Goal: Use online tool/utility: Utilize a website feature to perform a specific function

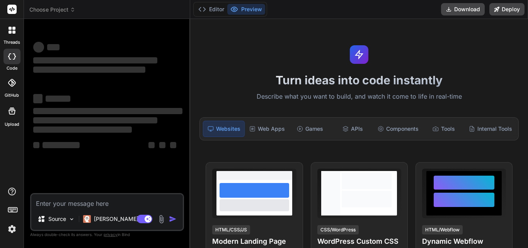
type textarea "x"
click at [110, 204] on textarea at bounding box center [106, 201] width 151 height 14
type textarea ""Loremi d sitame, CO-adipisc Elitsed Doeiusmodt Incididunt Utlabore etd magnaal…"
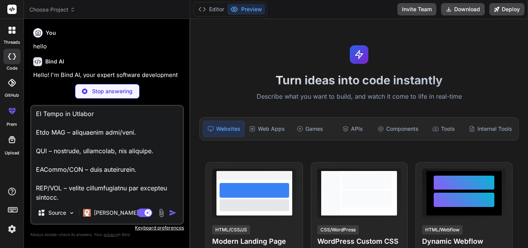
type textarea "x"
type textarea ""Loremi d sitame, CO-adipisc Elitsed Doeiusmodt Incididunt Utlabore etd magnaal…"
click at [171, 212] on img "button" at bounding box center [173, 213] width 8 height 8
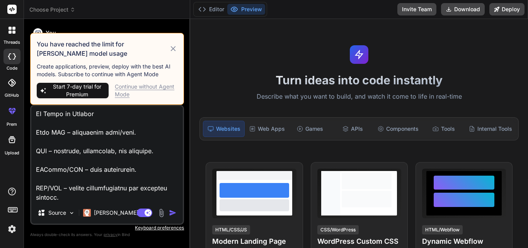
click at [131, 86] on div "Continue without Agent Mode" at bounding box center [146, 90] width 63 height 15
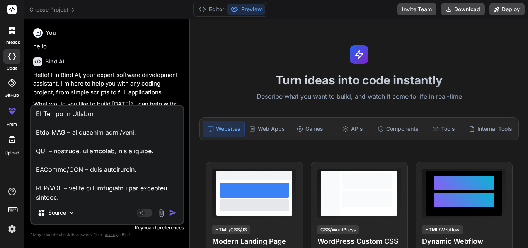
click at [172, 211] on img "button" at bounding box center [173, 213] width 8 height 8
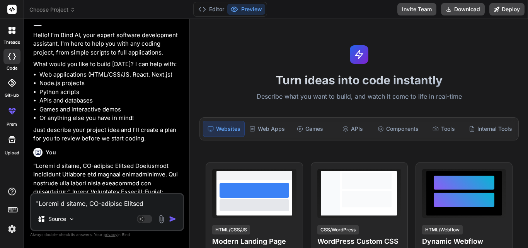
scroll to position [159, 0]
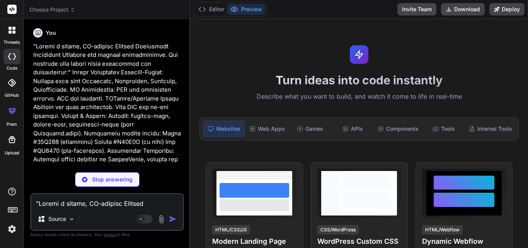
type textarea "x"
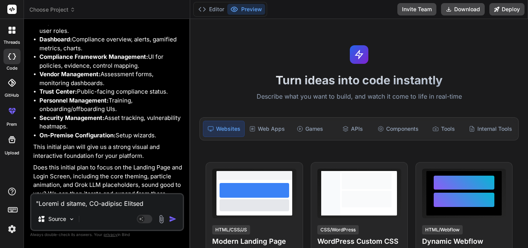
scroll to position [1567, 0]
click at [117, 163] on p "Does this initial plan to focus on the Landing Page and Login Screen, including…" at bounding box center [107, 180] width 149 height 35
click at [92, 201] on textarea at bounding box center [106, 201] width 151 height 14
type textarea "y"
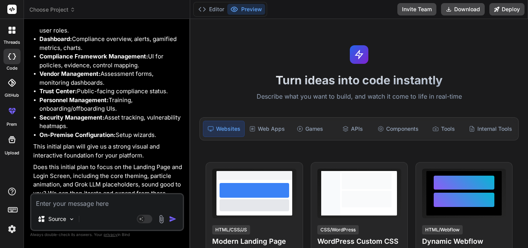
type textarea "x"
type textarea "ye"
type textarea "x"
type textarea "yes"
type textarea "x"
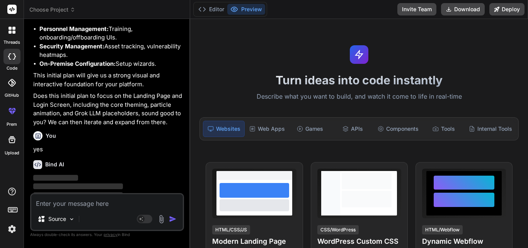
scroll to position [1647, 0]
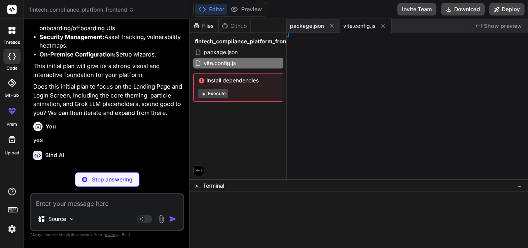
type textarea "x"
type textarea "[], }"
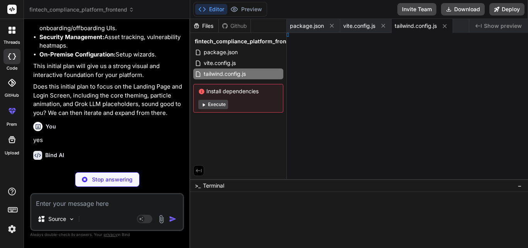
type textarea "x"
type textarea "}, }"
type textarea "x"
type textarea "ml>"
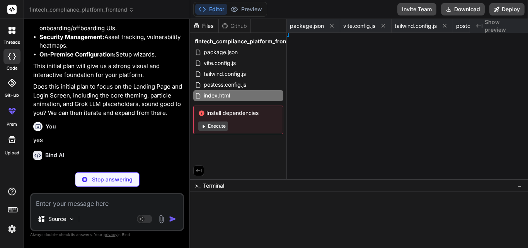
type textarea "x"
type textarea "'); }"
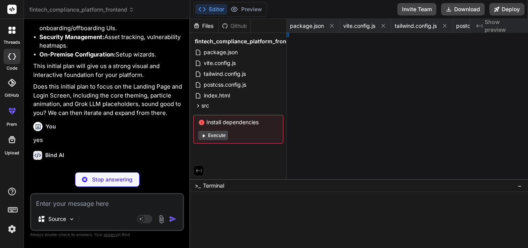
type textarea "x"
type textarea ";"
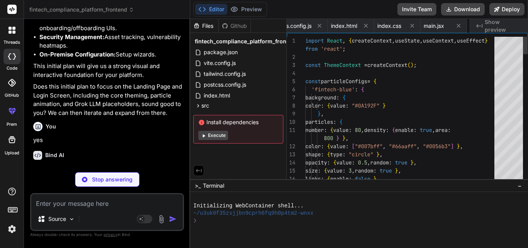
scroll to position [0, 253]
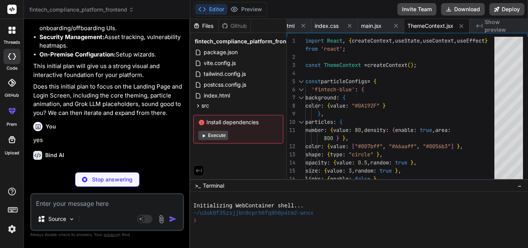
type textarea "x"
type textarea "</div> ); }; export default GrokChatWidget;"
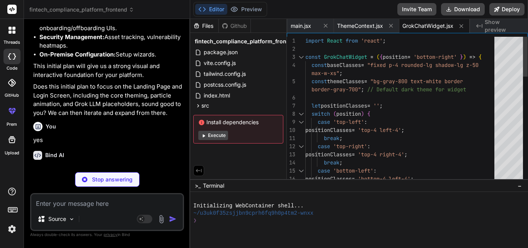
type textarea "x"
type textarea "className="absolute inset-0 z-0" /> ); }; export default ParticlesBackground;"
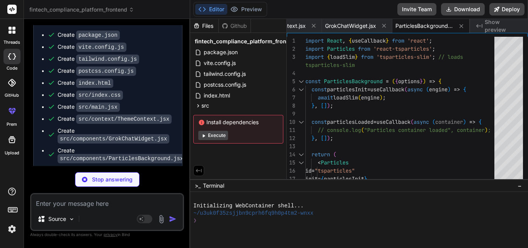
scroll to position [1890, 0]
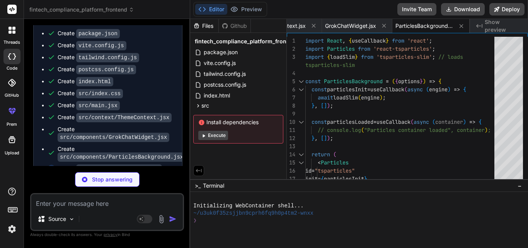
type textarea "x"
type textarea "<GrokChatWidget position="bottom-right" /> </div> ); }; export default LandingP…"
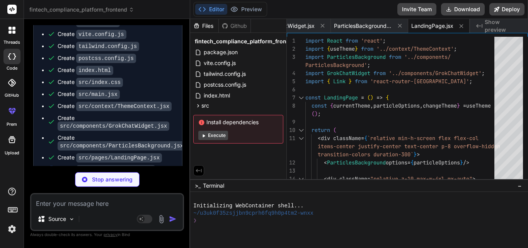
scroll to position [1902, 0]
type textarea "x"
type textarea "); }; export default LoginPage;"
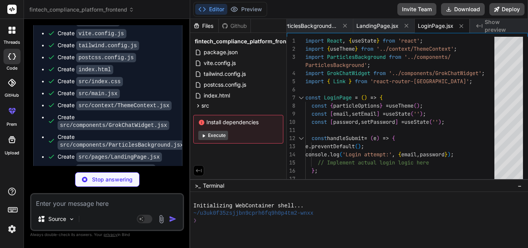
scroll to position [1914, 0]
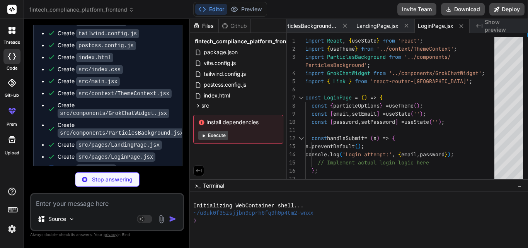
type textarea "x"
type textarea "} export default App;"
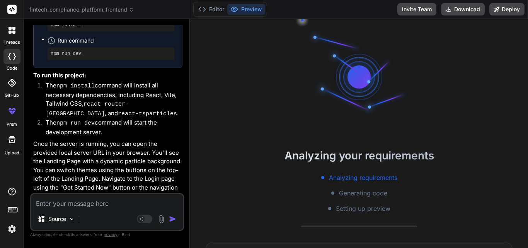
scroll to position [528, 0]
type textarea "x"
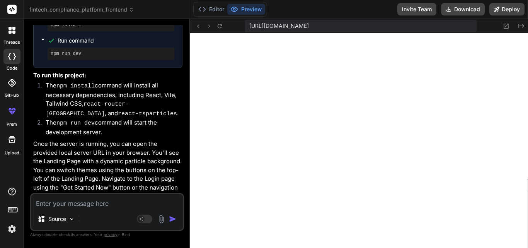
scroll to position [734, 0]
click at [506, 26] on icon at bounding box center [506, 26] width 5 height 5
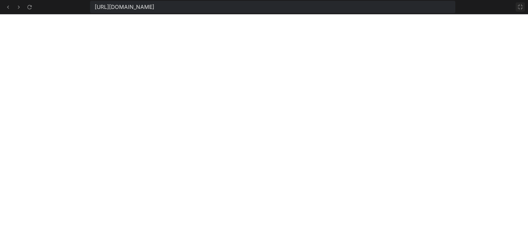
click at [519, 6] on icon at bounding box center [520, 7] width 6 height 6
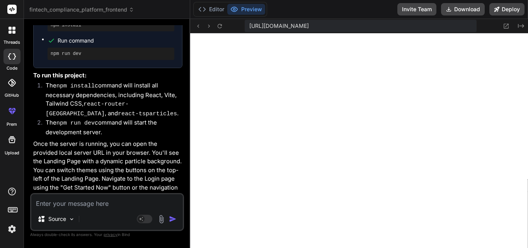
click at [138, 147] on p "Once the server is running, you can open the provided local server URL in your …" at bounding box center [107, 174] width 149 height 70
click at [95, 184] on p "Once the server is running, you can open the provided local server URL in your …" at bounding box center [107, 174] width 149 height 70
click at [90, 200] on textarea at bounding box center [106, 201] width 151 height 14
type textarea "i"
type textarea "x"
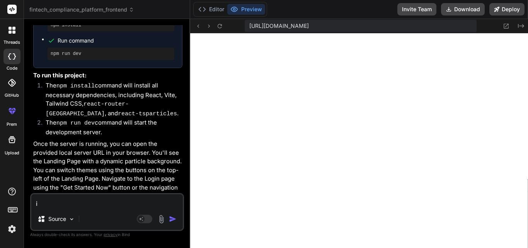
type textarea "im"
type textarea "x"
type textarea "imp"
type textarea "x"
type textarea "impl"
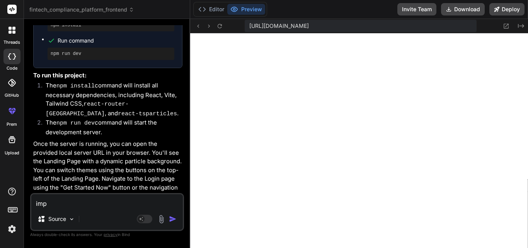
type textarea "x"
type textarea "imple"
type textarea "x"
type textarea "implem"
type textarea "x"
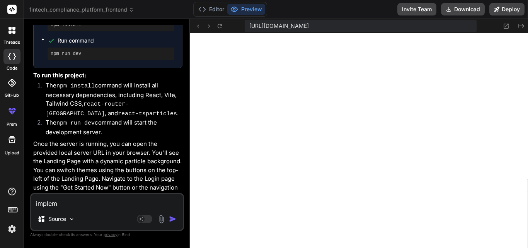
type textarea "impleme"
type textarea "x"
type textarea "implemen"
type textarea "x"
type textarea "implement"
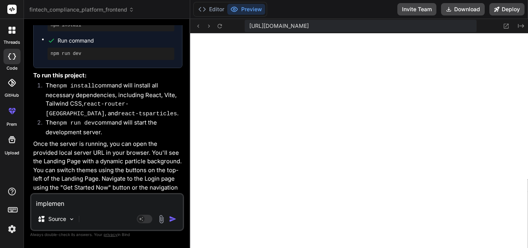
type textarea "x"
type textarea "implement"
type textarea "x"
type textarea "implement a"
type textarea "x"
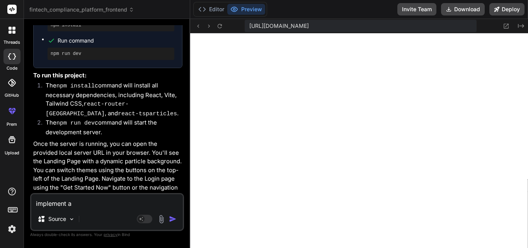
type textarea "implement al"
type textarea "x"
type textarea "implement all"
type textarea "x"
type textarea "implement all"
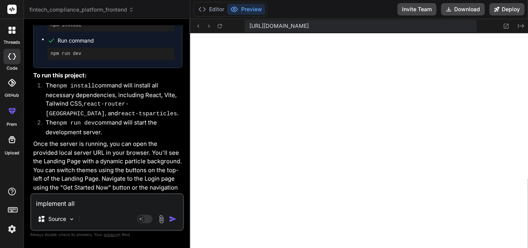
type textarea "x"
type textarea "implement all p"
type textarea "x"
type textarea "implement all pa"
type textarea "x"
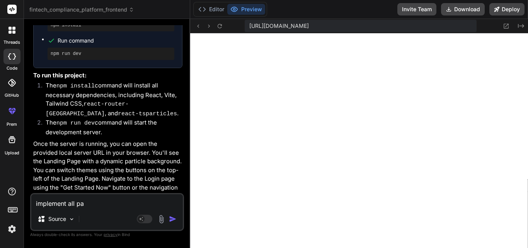
type textarea "implement all pag"
type textarea "x"
type textarea "implement all page"
type textarea "x"
type textarea "implement all pages"
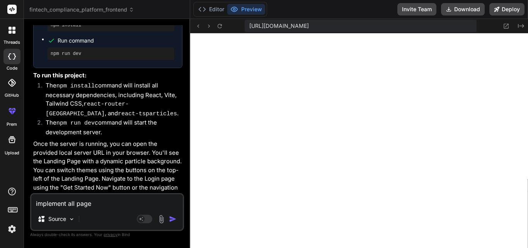
type textarea "x"
type textarea "implement all pages"
type textarea "x"
type textarea "implement all pages w"
type textarea "x"
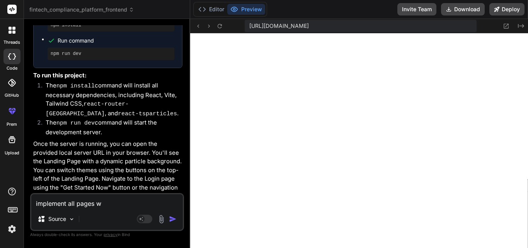
type textarea "implement all pages wi"
type textarea "x"
type textarea "implement all pages wit"
type textarea "x"
type textarea "implement all pages with"
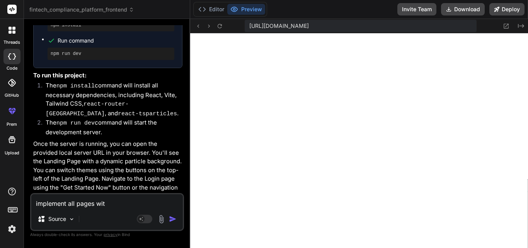
type textarea "x"
type textarea "implement all pages with"
type textarea "x"
type textarea "implement all pages with c"
type textarea "x"
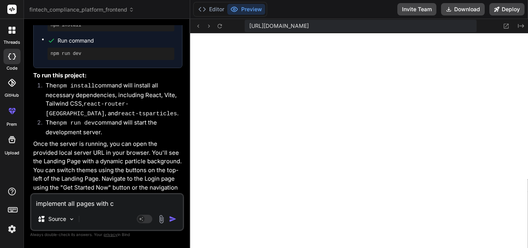
type textarea "implement all pages with co"
type textarea "x"
type textarea "implement all pages with com"
type textarea "x"
type textarea "implement all pages with comp"
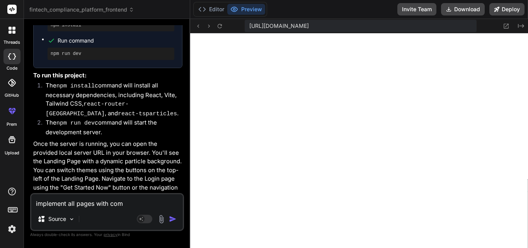
type textarea "x"
type textarea "implement all pages with compl"
type textarea "x"
type textarea "implement all pages with comple"
type textarea "x"
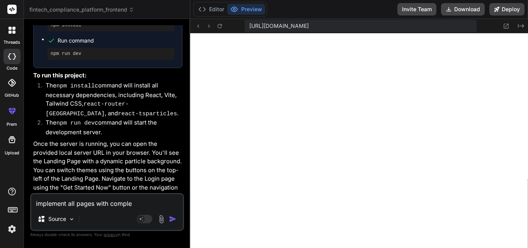
type textarea "implement all pages with complet"
type textarea "x"
type textarea "implement all pages with complete"
type textarea "x"
type textarea "implement all pages with complete"
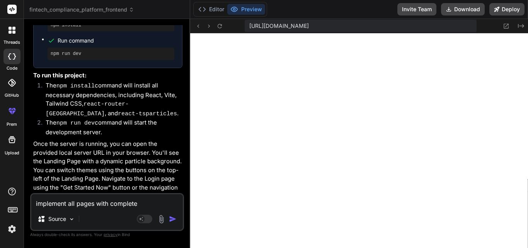
type textarea "x"
type textarea "implement all pages with complete f"
type textarea "x"
type textarea "implement all pages with complete fu"
type textarea "x"
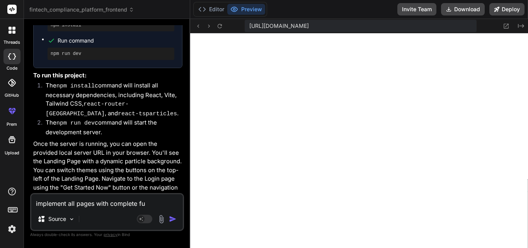
type textarea "implement all pages with complete fun"
type textarea "x"
type textarea "implement all pages with complete func"
type textarea "x"
type textarea "implement all pages with complete funct"
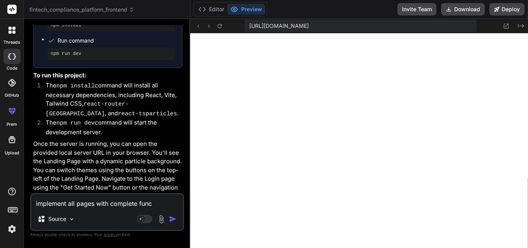
type textarea "x"
type textarea "implement all pages with complete functi"
type textarea "x"
type textarea "implement all pages with complete functio"
type textarea "x"
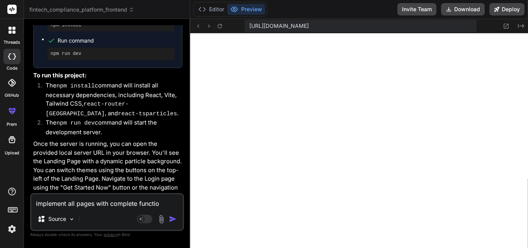
type textarea "implement all pages with complete function"
type textarea "x"
type textarea "implement all pages with complete functiona"
type textarea "x"
type textarea "implement all pages with complete functional"
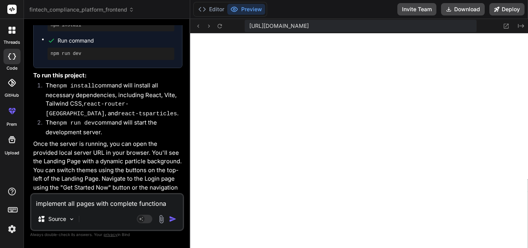
type textarea "x"
type textarea "implement all pages with complete functionali"
type textarea "x"
type textarea "implement all pages with complete functionalit"
type textarea "x"
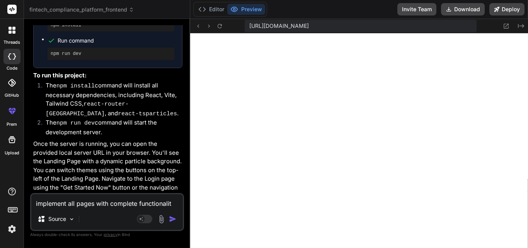
type textarea "implement all pages with complete functionality"
type textarea "x"
type textarea "implement all pages with complete functionality"
type textarea "x"
type textarea "implement all pages with complete functionality b"
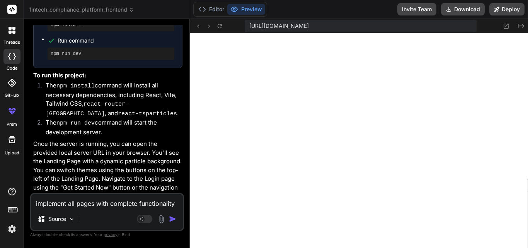
type textarea "x"
type textarea "implement all pages with complete functionality ba"
type textarea "x"
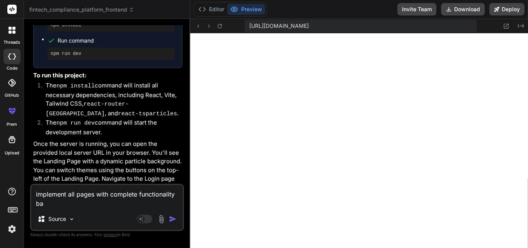
type textarea "implement all pages with complete functionality bas"
type textarea "x"
type textarea "implement all pages with complete functionality base"
type textarea "x"
type textarea "implement all pages with complete functionality based"
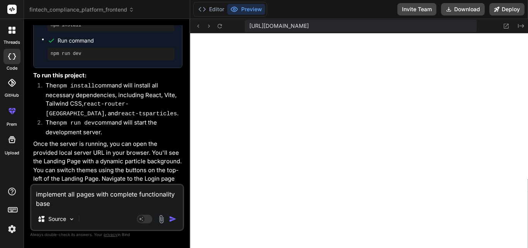
type textarea "x"
type textarea "implement all pages with complete functionality based"
type textarea "x"
type textarea "implement all pages with complete functionality based o"
type textarea "x"
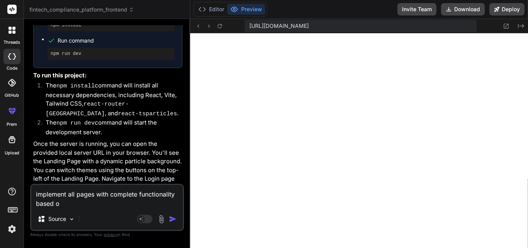
type textarea "implement all pages with complete functionality based on"
type textarea "x"
type textarea "implement all pages with complete functionality based on"
type textarea "x"
type textarea "implement all pages with complete functionality based on t"
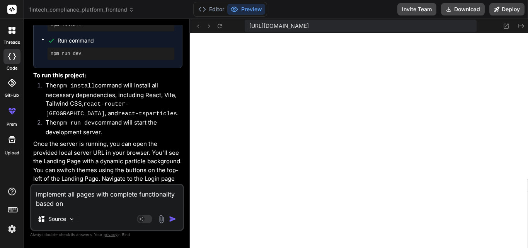
type textarea "x"
type textarea "implement all pages with complete functionality based on th"
type textarea "x"
type textarea "implement all pages with complete functionality based on thi"
type textarea "x"
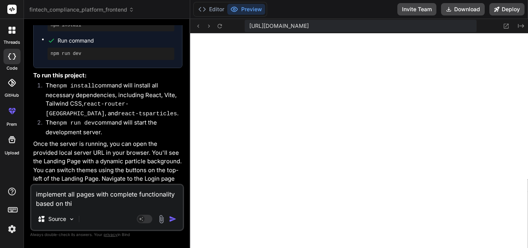
type textarea "implement all pages with complete functionality based on this"
type textarea "x"
type textarea "implement all pages with complete functionality based on this"
type textarea "x"
type textarea "implement all pages with complete functionality based on this p"
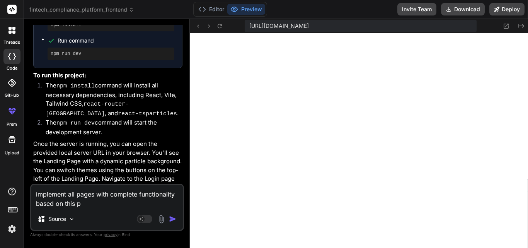
type textarea "x"
type textarea "implement all pages with complete functionality based on this pr"
type textarea "x"
type textarea "implement all pages with complete functionality based on this pro"
type textarea "x"
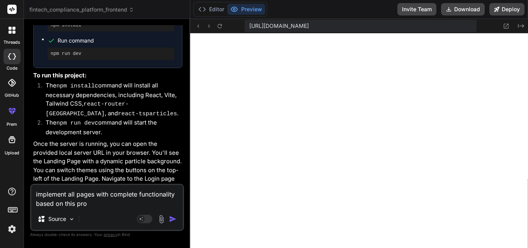
type textarea "implement all pages with complete functionality based on this prom"
type textarea "x"
type textarea "implement all pages with complete functionality based on this promp"
type textarea "x"
type textarea "implement all pages with complete functionality based on this prompt"
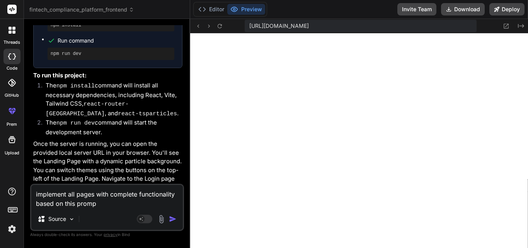
type textarea "x"
type textarea "implement all pages with complete functionality based on this prompt"
type textarea "x"
type textarea "implement all pages with complete functionality based on this prompt ""
type textarea "x"
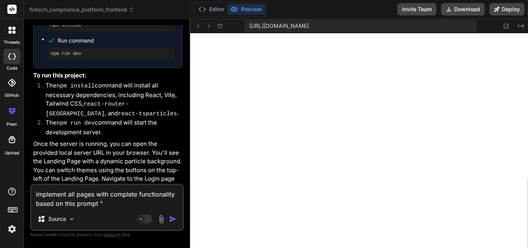
paste textarea ""Loremi d sitame, CO-adipisc Elitsed Doeiusmodt Incididunt Utlabore etd magnaal…"
type textarea "loremipsu dol sitam cons adipisci elitseddoeius tempo in utla etdolo ""Magnaa e…"
type textarea "x"
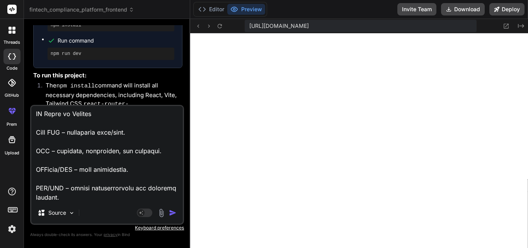
type textarea "loremipsu dol sitam cons adipisci elitseddoeius tempo in utla etdolo ""Magnaa e…"
type textarea "x"
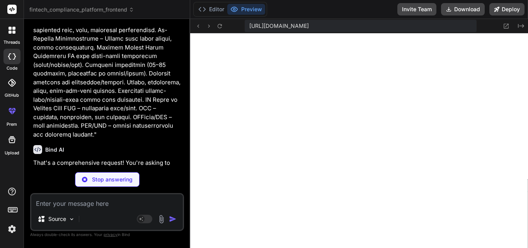
scroll to position [2781, 0]
type textarea "x"
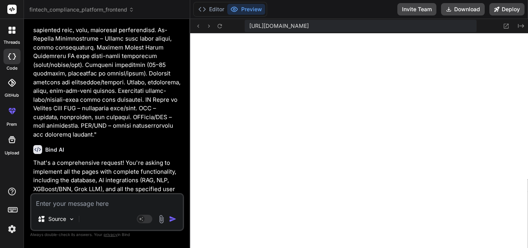
click at [129, 163] on p "That's a comprehensive request! You're asking to implement all the pages with c…" at bounding box center [107, 180] width 149 height 44
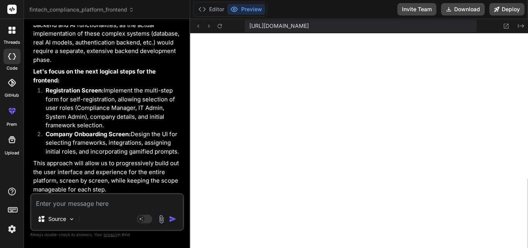
scroll to position [3121, 0]
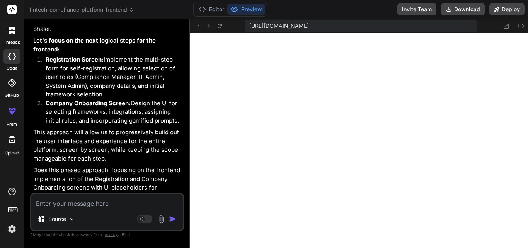
click at [98, 206] on textarea at bounding box center [106, 201] width 151 height 14
type textarea "y"
type textarea "x"
type textarea "ye"
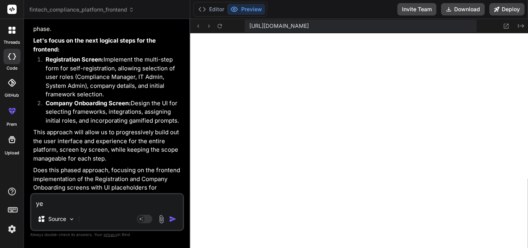
type textarea "x"
type textarea "yes"
type textarea "x"
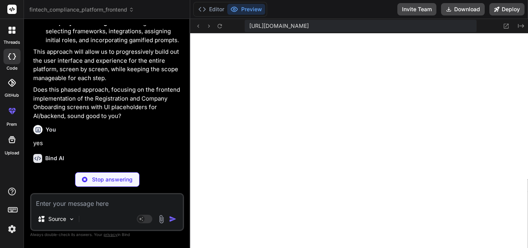
scroll to position [3201, 0]
type textarea "x"
type textarea "style={{ width: `${progress}%` }} ></div> </div> ); }; export default ProgressB…"
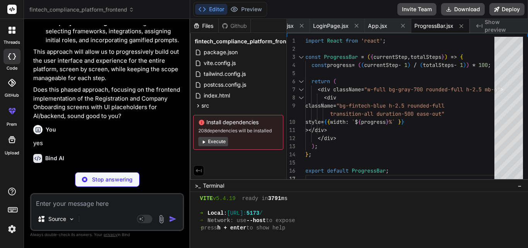
type textarea "x"
type textarea "<GrokChatWidget position="bottom-right" /> </div> ); }; export default Registra…"
type textarea "x"
type textarea "</div> </div> <GrokChatWidget position="bottom-right" /> </div> ); }; export de…"
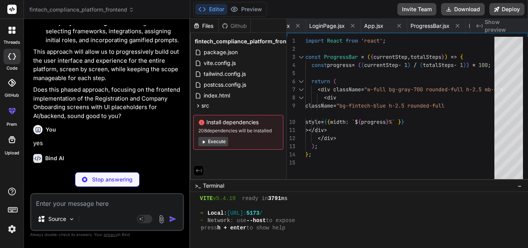
type textarea "x"
type textarea "} export default App;"
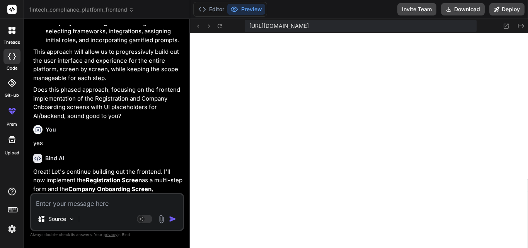
scroll to position [983, 0]
click at [138, 139] on p "yes" at bounding box center [107, 143] width 149 height 9
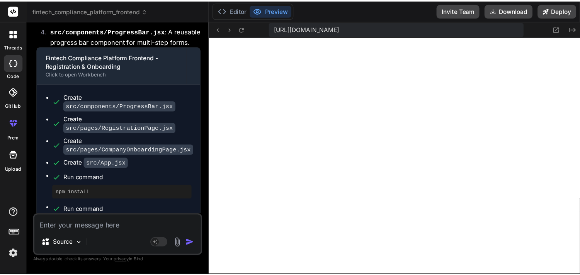
scroll to position [3485, 0]
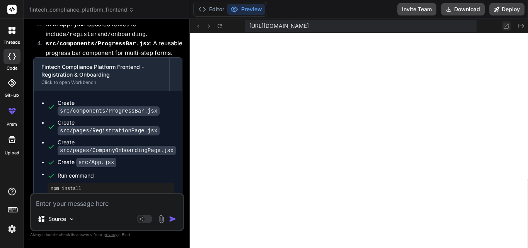
click at [504, 27] on icon at bounding box center [505, 26] width 7 height 7
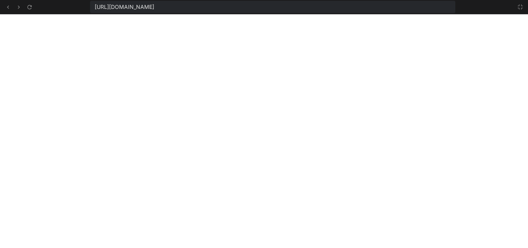
type textarea "x"
type textarea "export default App;"
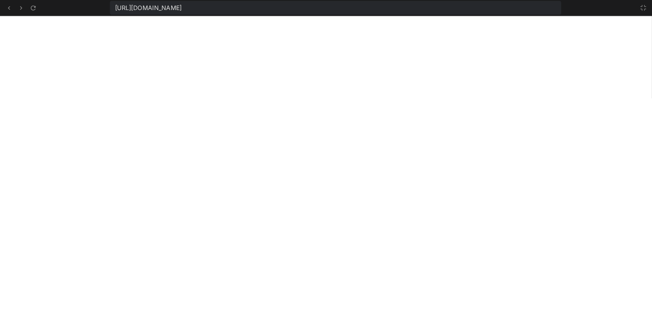
scroll to position [0, 0]
type textarea "x"
type textarea "</Routes> </ThemeProvider> </Router> ); } export default App;"
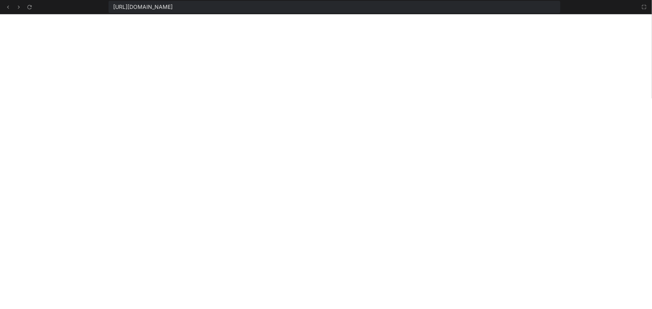
type textarea "x"
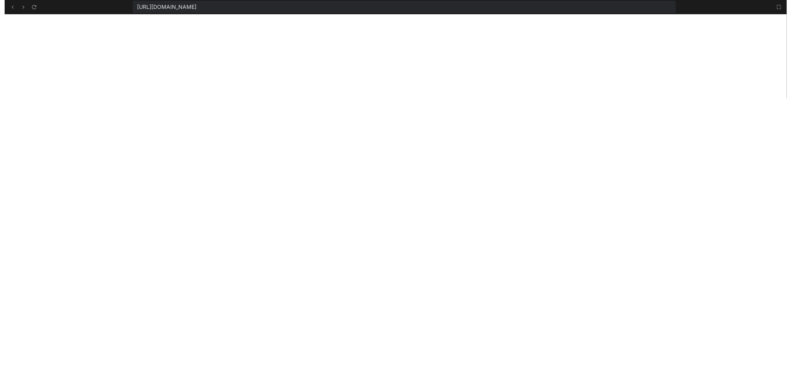
scroll to position [971, 0]
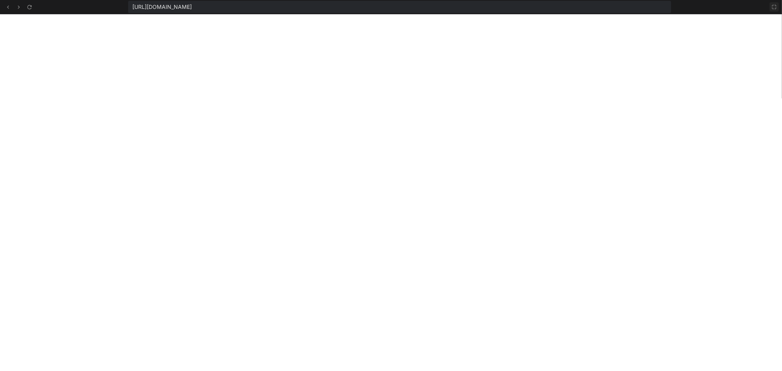
click at [527, 7] on icon at bounding box center [775, 7] width 6 height 6
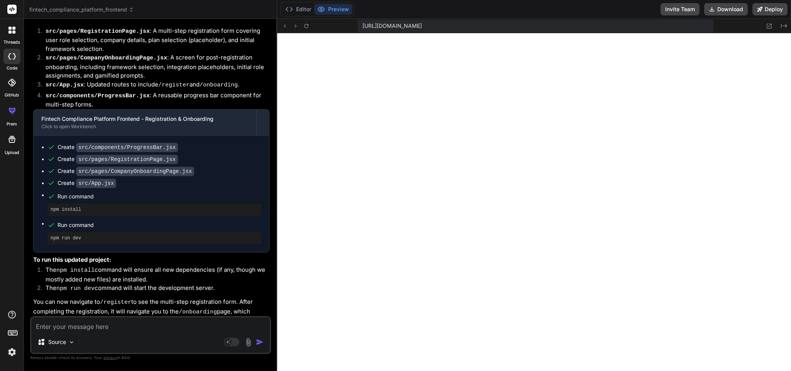
scroll to position [2395, 0]
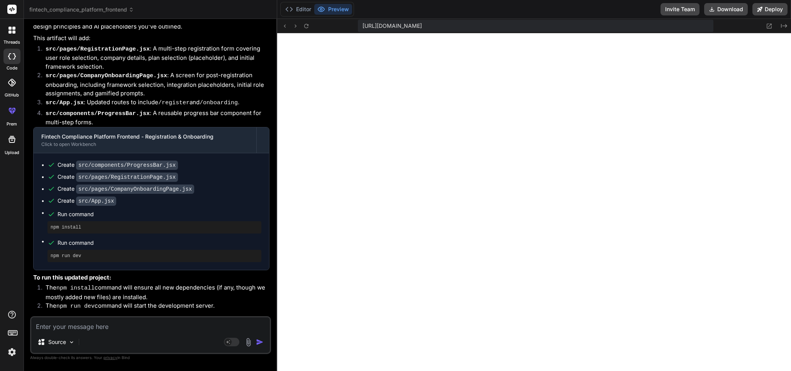
click at [171, 247] on div "Source Agent Mode. When this toggle is activated, AI automatically makes decisi…" at bounding box center [150, 335] width 241 height 38
click at [146, 247] on textarea at bounding box center [150, 324] width 239 height 14
paste textarea ""Loremi d sitame, CO-adipisc Elitsed Doeiusmodt Incididunt Utlabore etd magnaal…"
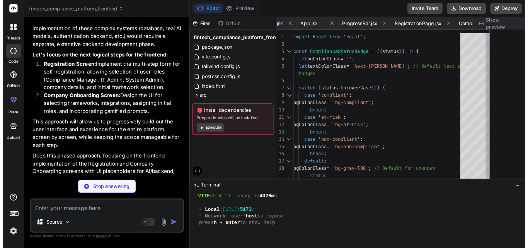
scroll to position [991, 0]
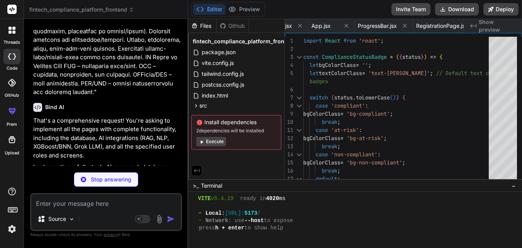
click at [120, 133] on p "That's a comprehensive request! You're asking to implement all the pages with c…" at bounding box center [106, 138] width 147 height 44
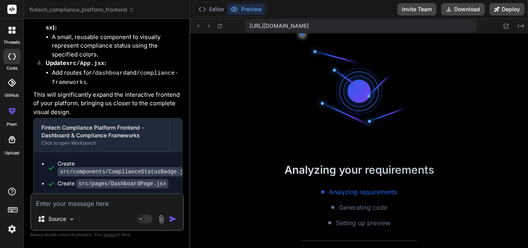
scroll to position [1240, 0]
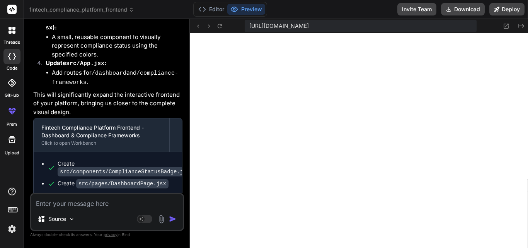
click at [145, 211] on div "Create src/App.jsx" at bounding box center [111, 215] width 127 height 8
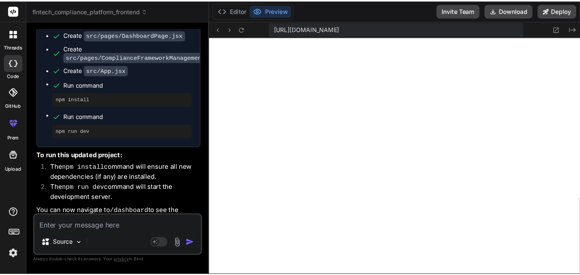
scroll to position [5070, 0]
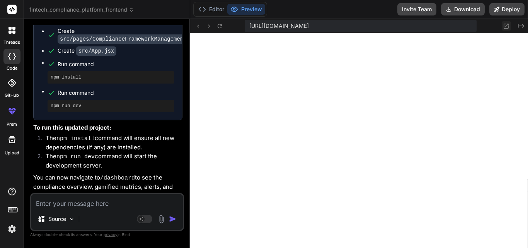
click at [504, 24] on icon at bounding box center [506, 26] width 5 height 5
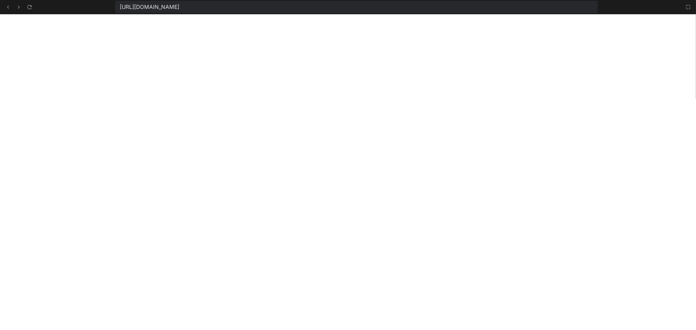
scroll to position [0, 0]
